Goal: Navigation & Orientation: Find specific page/section

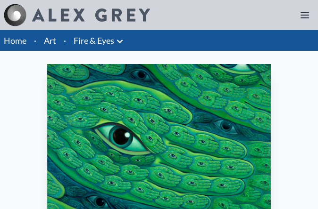
click at [107, 42] on link "Fire & Eyes" at bounding box center [93, 40] width 41 height 13
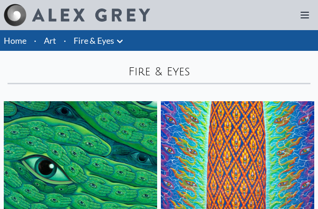
click at [51, 49] on li "Art" at bounding box center [50, 40] width 20 height 21
click at [50, 42] on link "Art" at bounding box center [50, 40] width 12 height 13
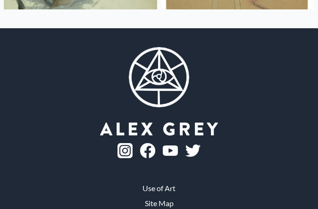
scroll to position [26757, 0]
